Goal: Task Accomplishment & Management: Use online tool/utility

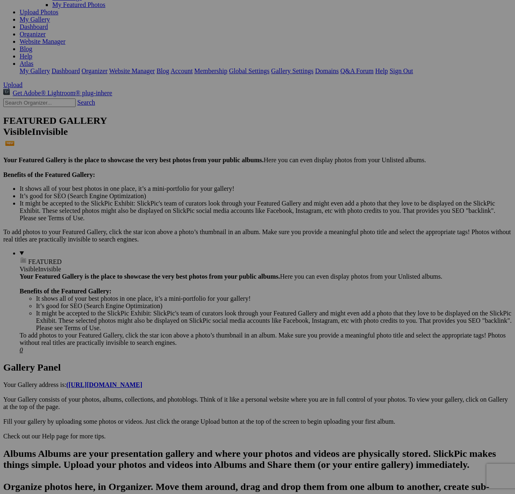
scroll to position [96, 0]
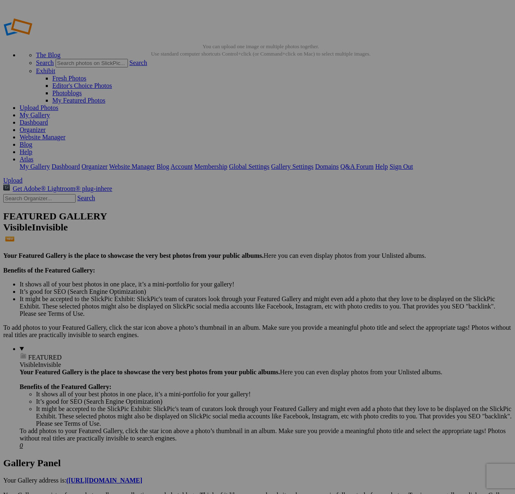
drag, startPoint x: 208, startPoint y: 94, endPoint x: 220, endPoint y: 95, distance: 12.4
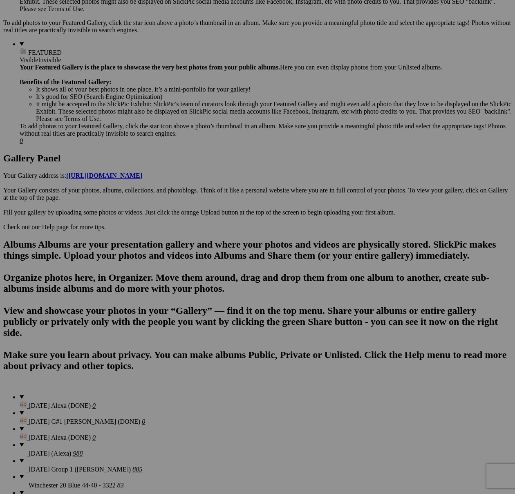
type textarea "<!-- SlickPic.com image hosting. HTML Bulk Share code Starts Here --> <div styl…"
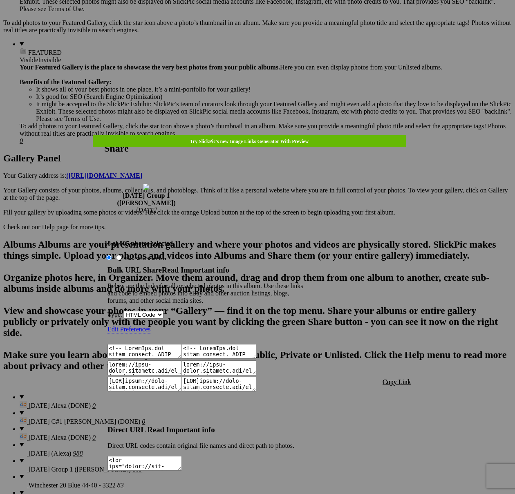
click at [399, 378] on span "Copy Link" at bounding box center [396, 381] width 28 height 7
click at [258, 21] on div at bounding box center [257, 247] width 515 height 494
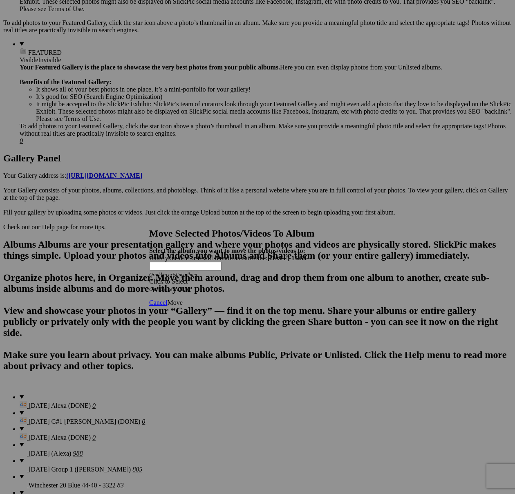
click at [149, 278] on span at bounding box center [149, 281] width 0 height 7
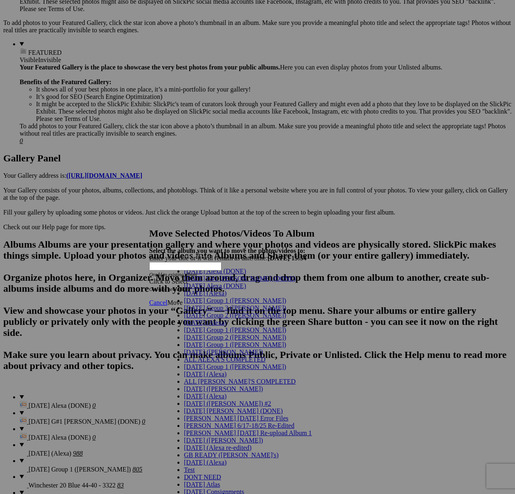
click at [245, 282] on link "[DATE] G#1 [PERSON_NAME] (DONE)" at bounding box center [239, 278] width 111 height 7
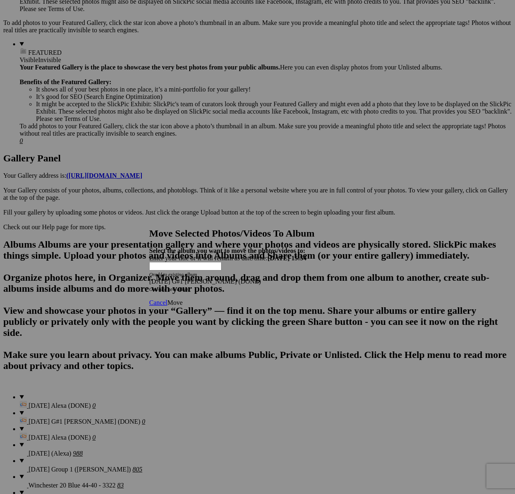
click at [182, 299] on span "Move" at bounding box center [174, 302] width 15 height 7
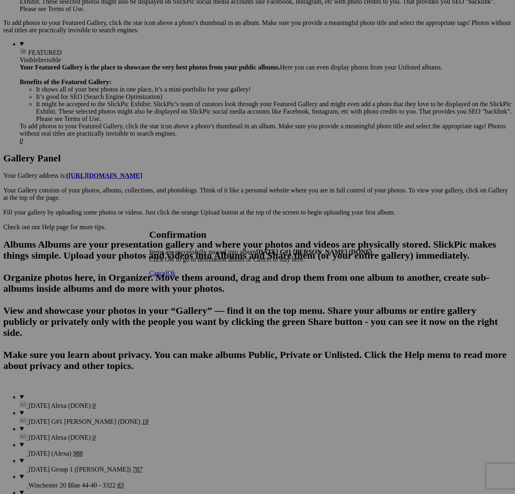
click at [167, 276] on span "Cancel" at bounding box center [158, 273] width 18 height 7
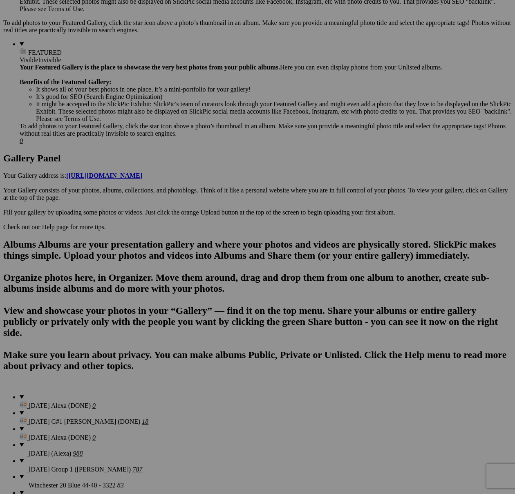
scroll to position [0, 0]
